Goal: Task Accomplishment & Management: Complete application form

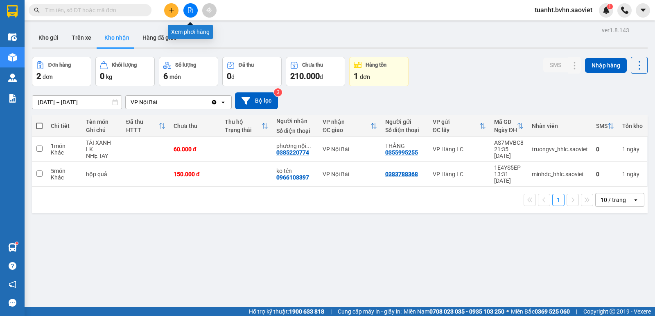
click at [191, 13] on button at bounding box center [190, 10] width 14 height 14
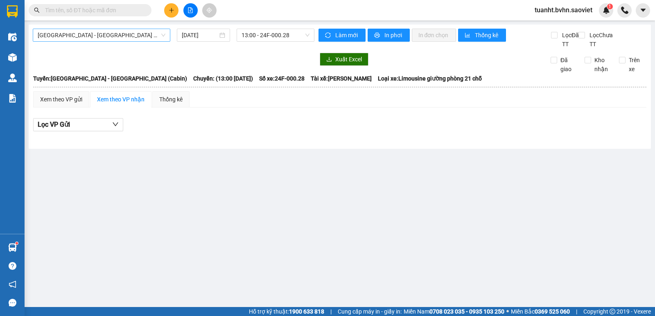
click at [120, 37] on span "[GEOGRAPHIC_DATA] - [GEOGRAPHIC_DATA] (Cabin)" at bounding box center [102, 35] width 128 height 12
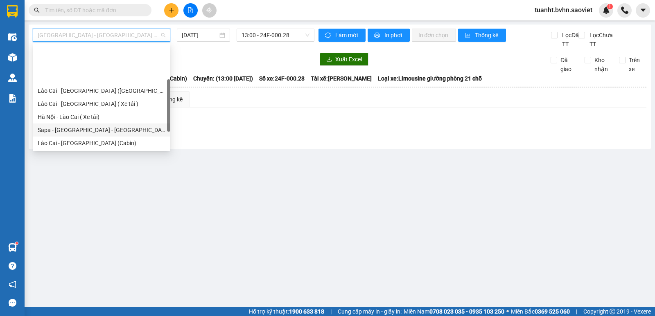
scroll to position [65, 0]
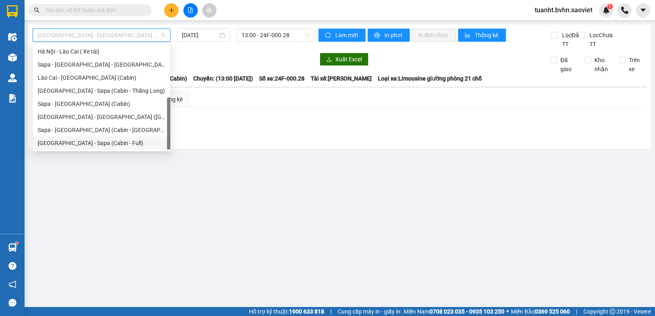
click at [110, 142] on div "[GEOGRAPHIC_DATA] - Sapa (Cabin - Full)" at bounding box center [102, 143] width 128 height 9
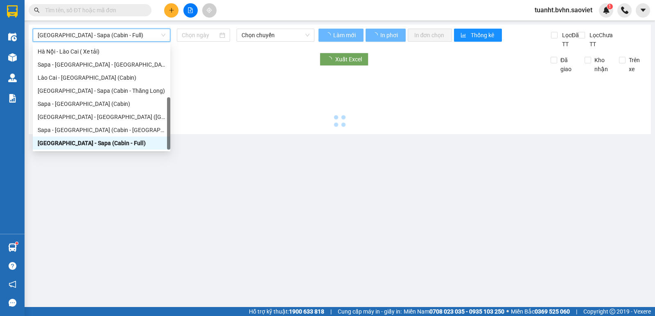
type input "[DATE]"
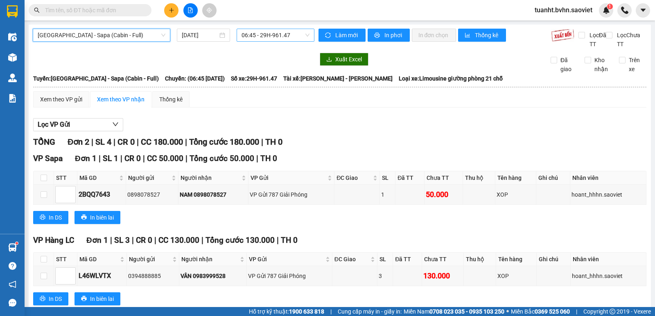
click at [260, 34] on span "06:45 - 29H-961.47" at bounding box center [276, 35] width 68 height 12
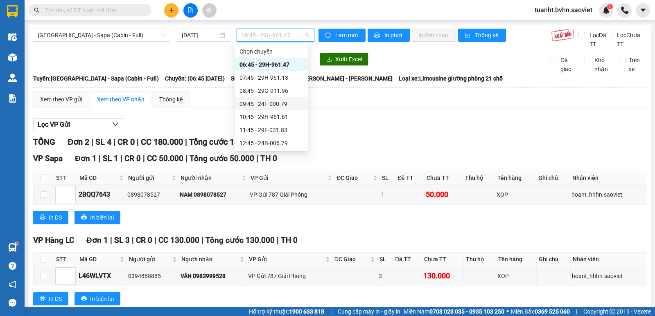
click at [275, 108] on div "09:45 - 24F-000.79" at bounding box center [272, 103] width 74 height 13
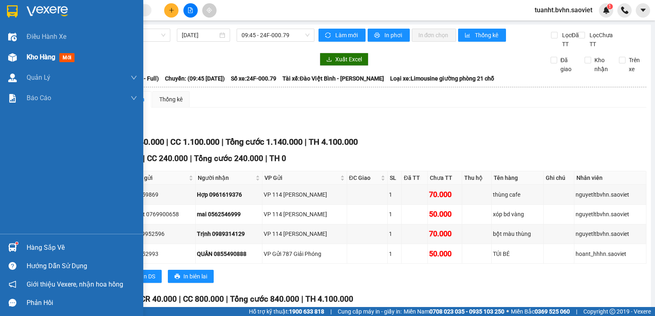
click at [12, 56] on img at bounding box center [12, 57] width 9 height 9
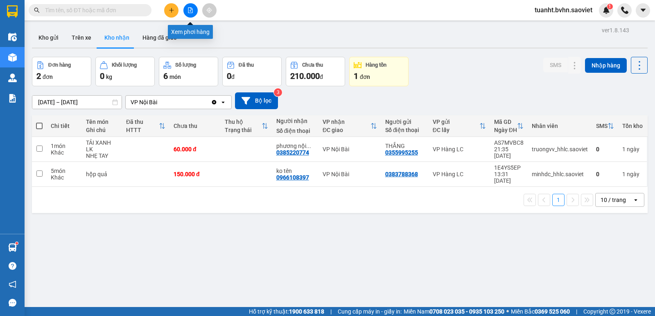
click at [189, 11] on icon "file-add" at bounding box center [190, 10] width 6 height 6
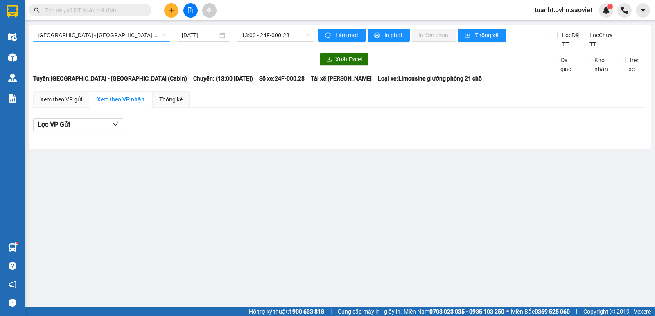
click at [143, 36] on span "[GEOGRAPHIC_DATA] - [GEOGRAPHIC_DATA] (Cabin)" at bounding box center [102, 35] width 128 height 12
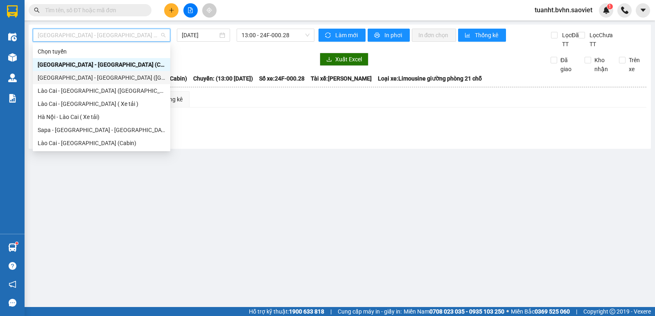
click at [106, 81] on div "[GEOGRAPHIC_DATA] - [GEOGRAPHIC_DATA] ([GEOGRAPHIC_DATA])" at bounding box center [102, 77] width 128 height 9
type input "[DATE]"
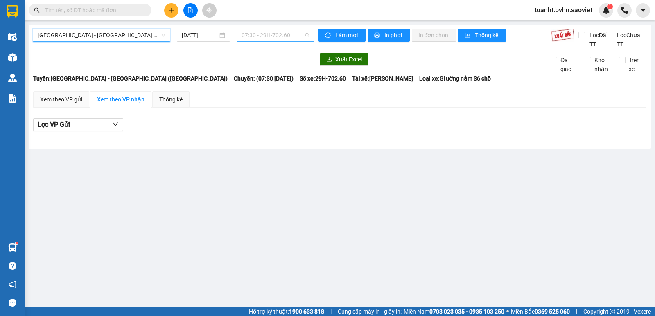
click at [284, 31] on span "07:30 - 29H-702.60" at bounding box center [276, 35] width 68 height 12
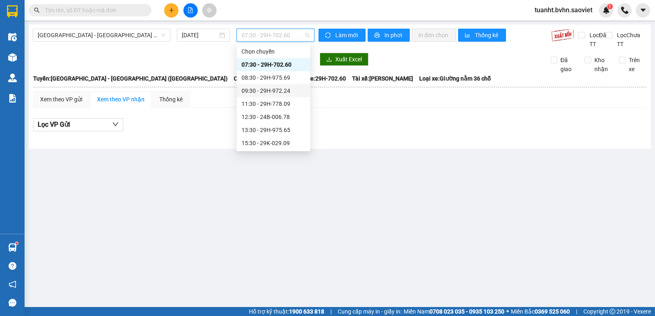
click at [277, 91] on div "09:30 - 29H-972.24" at bounding box center [274, 90] width 64 height 9
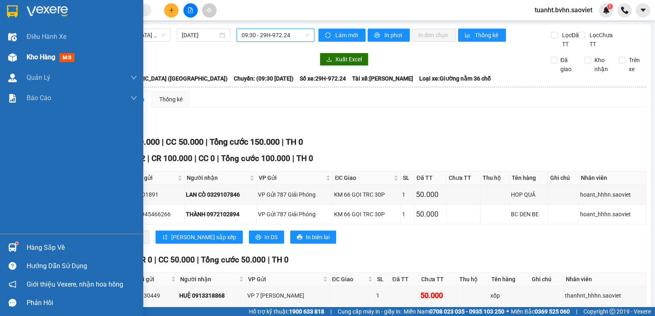
click at [9, 57] on img at bounding box center [12, 57] width 9 height 9
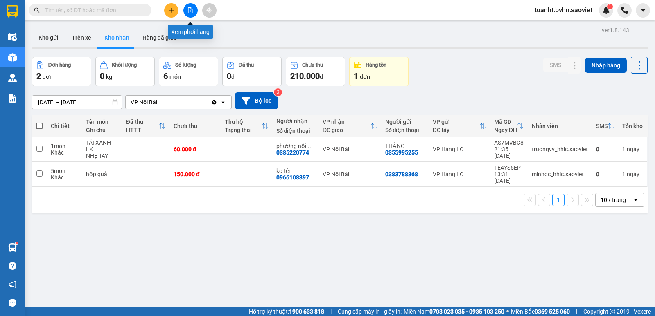
click at [189, 9] on icon "file-add" at bounding box center [190, 10] width 6 height 6
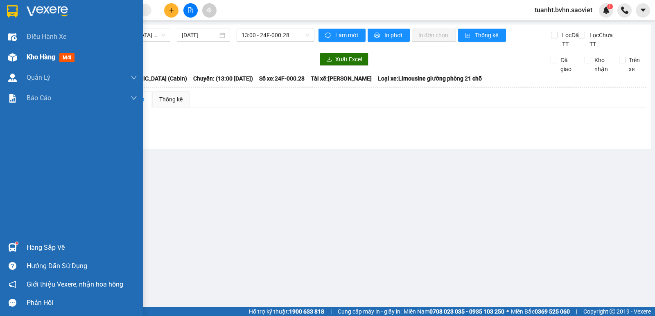
click at [12, 60] on img at bounding box center [12, 57] width 9 height 9
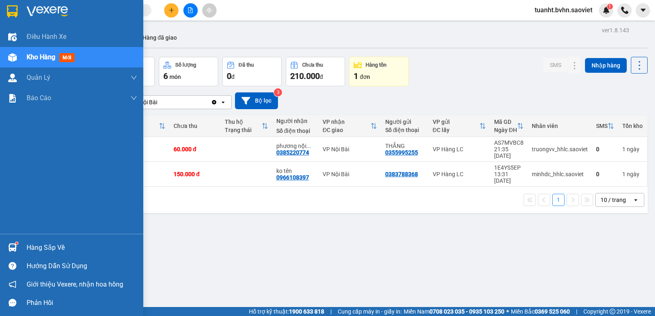
click at [7, 56] on div at bounding box center [12, 57] width 14 height 14
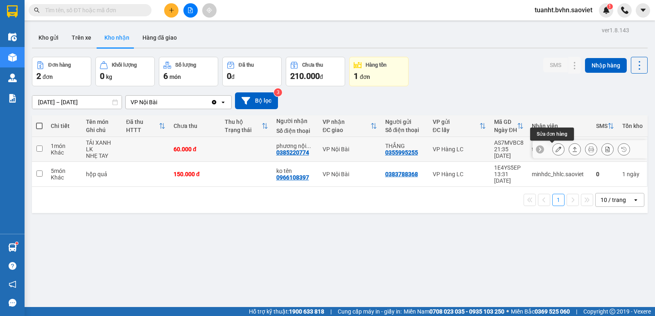
click at [555, 147] on button at bounding box center [558, 149] width 11 height 14
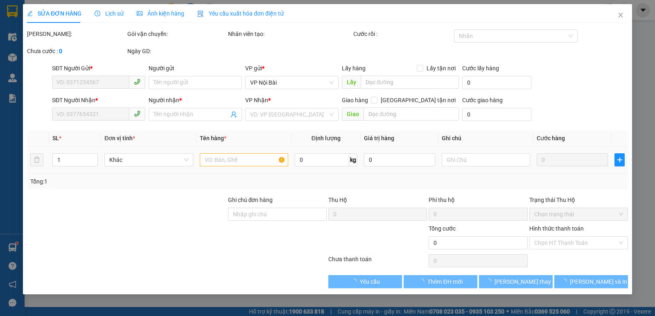
type input "0355995255"
type input "THẮNG"
type input "0385220774"
type input "phương nội bài"
type input "60.000"
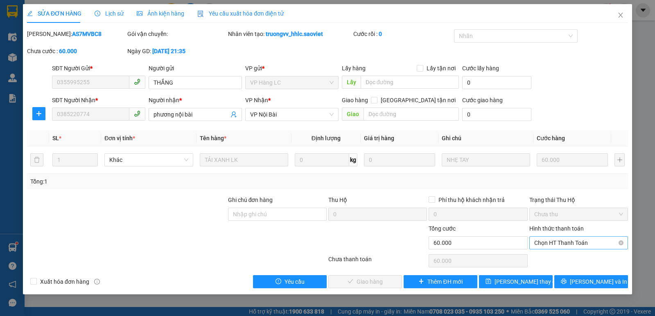
click at [594, 241] on span "Chọn HT Thanh Toán" at bounding box center [578, 243] width 89 height 12
click at [570, 274] on div "Chuyển khoản" at bounding box center [578, 272] width 89 height 9
type input "0"
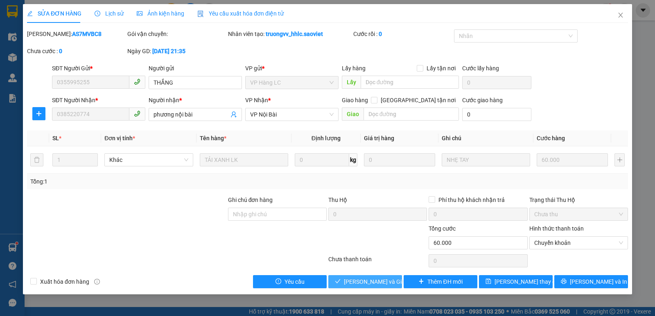
drag, startPoint x: 384, startPoint y: 284, endPoint x: 427, endPoint y: 254, distance: 52.0
click at [386, 281] on span "[PERSON_NAME] và Giao hàng" at bounding box center [383, 282] width 79 height 9
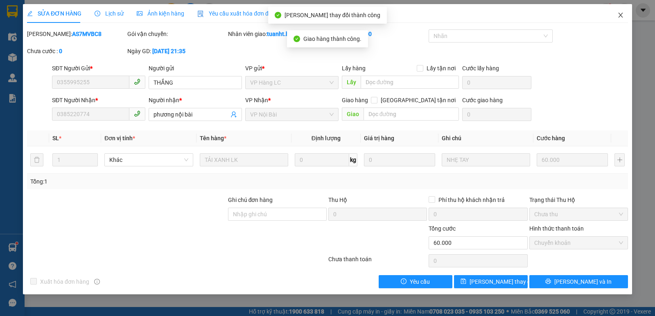
click at [616, 18] on span "Close" at bounding box center [620, 15] width 23 height 23
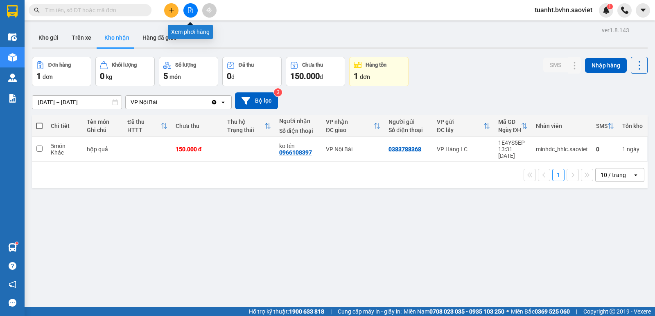
click at [191, 14] on button at bounding box center [190, 10] width 14 height 14
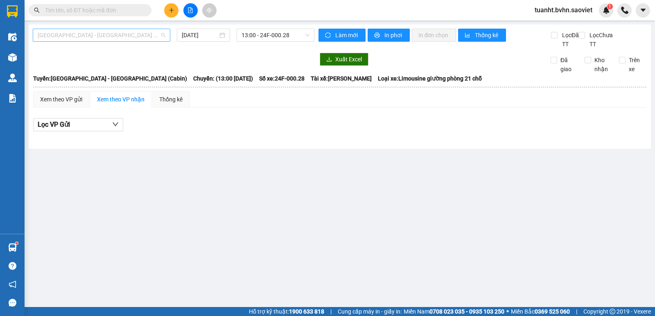
click at [118, 41] on span "[GEOGRAPHIC_DATA] - [GEOGRAPHIC_DATA] (Cabin)" at bounding box center [102, 35] width 128 height 12
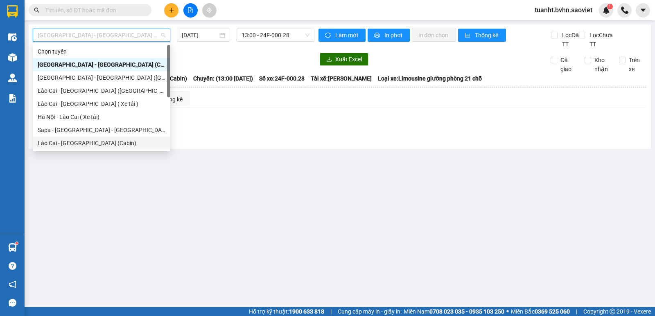
scroll to position [65, 0]
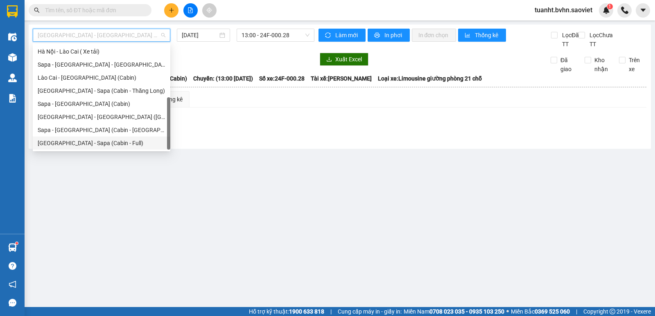
click at [106, 143] on div "[GEOGRAPHIC_DATA] - Sapa (Cabin - Full)" at bounding box center [102, 143] width 128 height 9
type input "[DATE]"
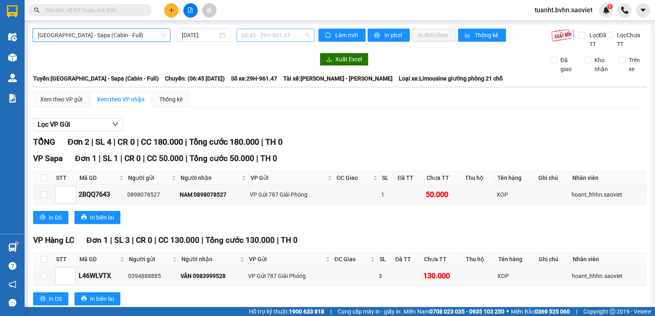
click at [262, 36] on span "06:45 - 29H-961.47" at bounding box center [276, 35] width 68 height 12
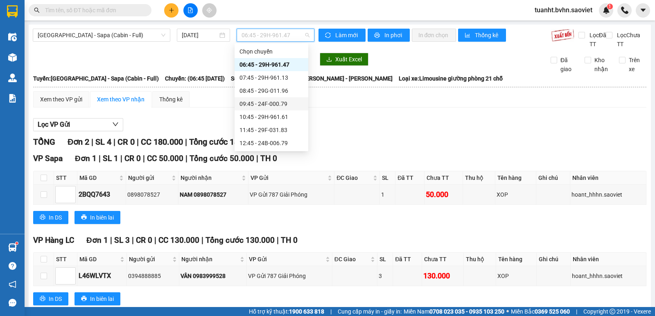
click at [286, 106] on div "09:45 - 24F-000.79" at bounding box center [271, 103] width 64 height 9
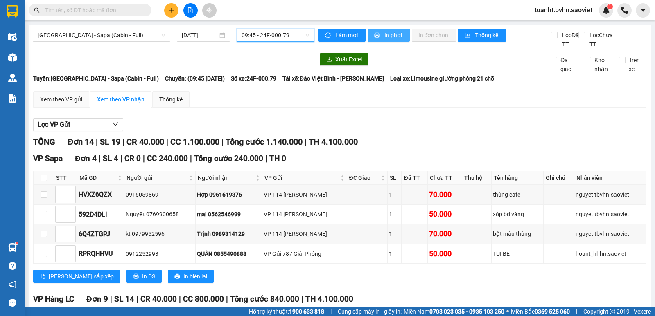
click at [391, 38] on span "In phơi" at bounding box center [393, 35] width 19 height 9
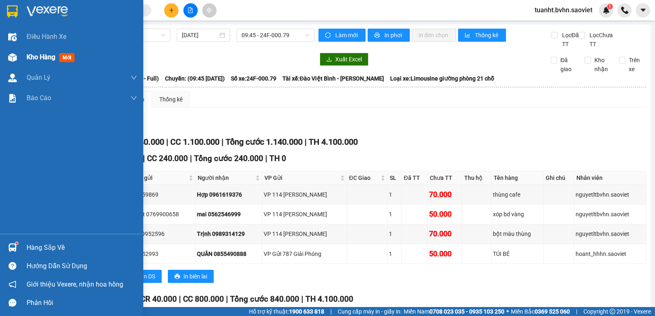
click at [14, 56] on img at bounding box center [12, 57] width 9 height 9
